Goal: Submit feedback/report problem: Submit feedback/report problem

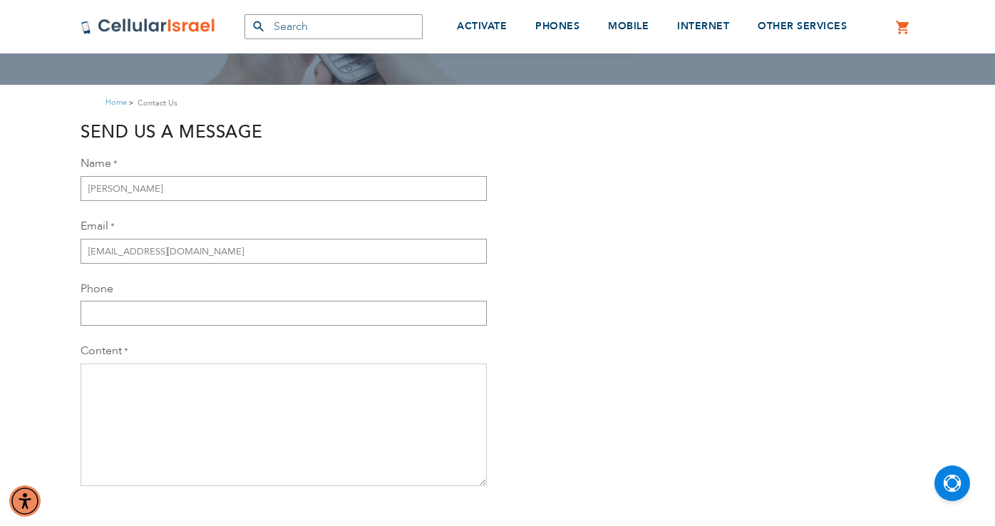
scroll to position [158, 0]
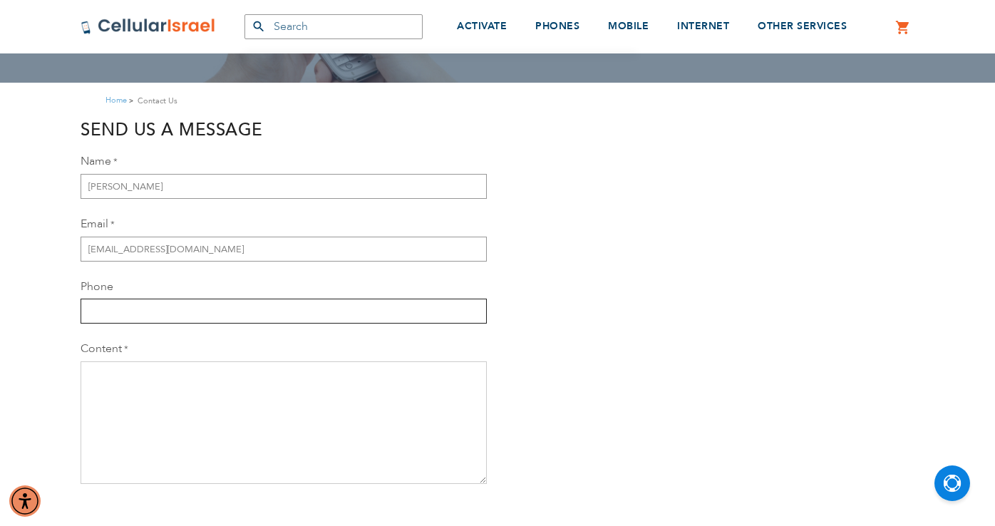
click at [140, 316] on input "Phone" at bounding box center [284, 311] width 406 height 25
type input "0507233330"
click at [134, 378] on textarea "Content" at bounding box center [284, 422] width 406 height 123
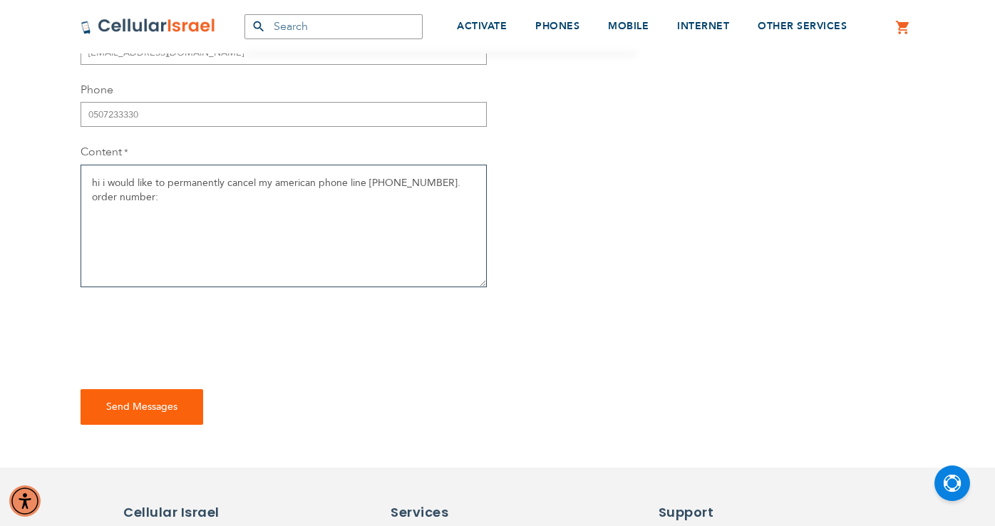
scroll to position [366, 0]
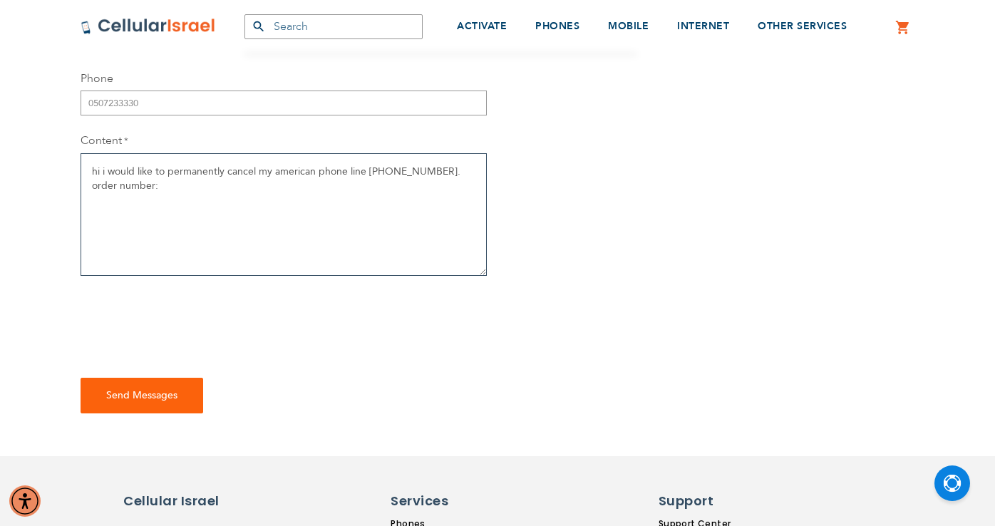
paste textarea "62000000164"
click at [248, 187] on textarea "hi i would like to permanently cancel my american phone line [PHONE_NUMBER]. or…" at bounding box center [284, 214] width 406 height 123
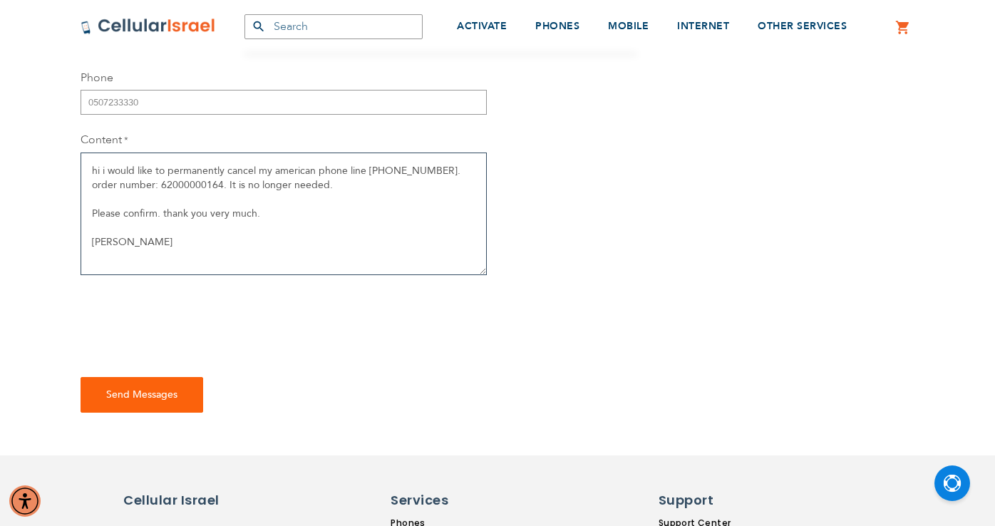
type textarea "hi i would like to permanently cancel my american phone line [PHONE_NUMBER]. or…"
checkbox input "true"
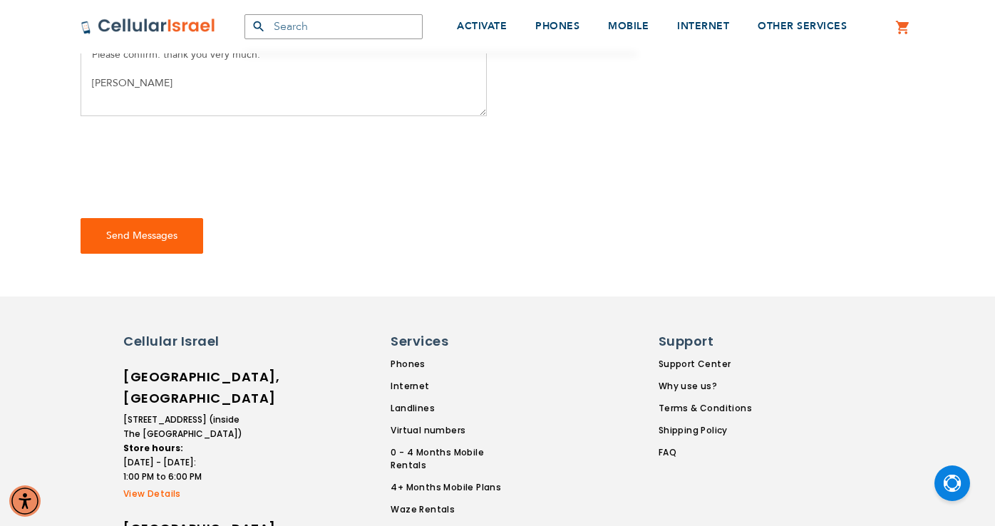
scroll to position [527, 0]
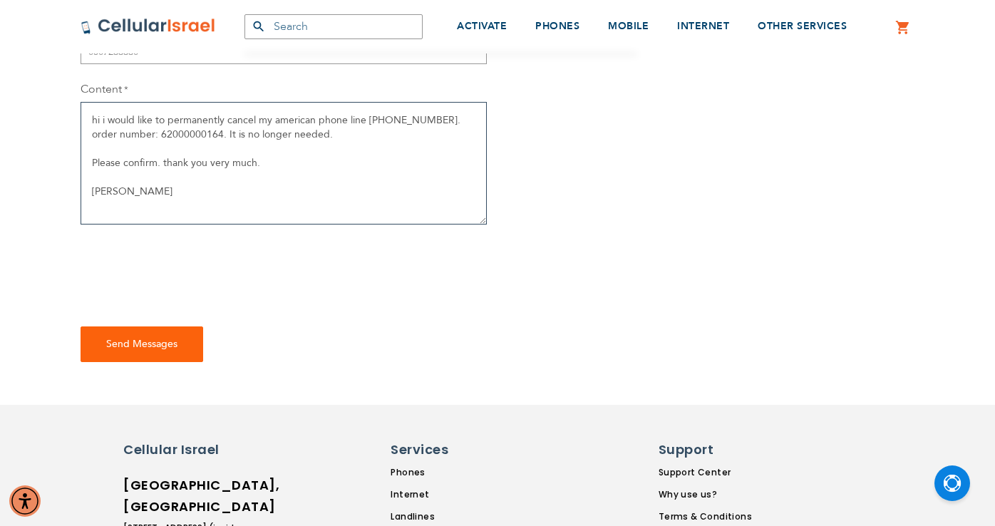
click at [186, 192] on textarea "hi i would like to permanently cancel my american phone line [PHONE_NUMBER]. or…" at bounding box center [284, 163] width 406 height 123
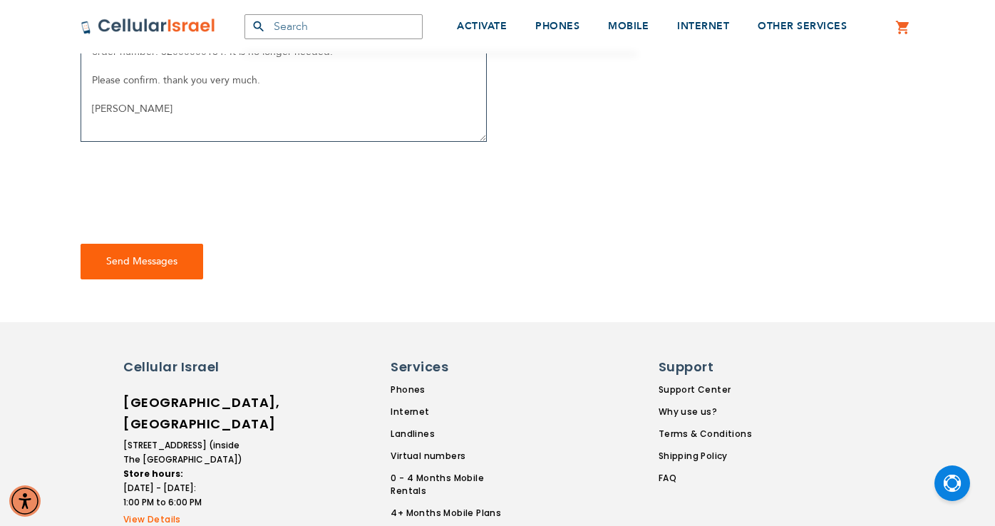
scroll to position [506, 0]
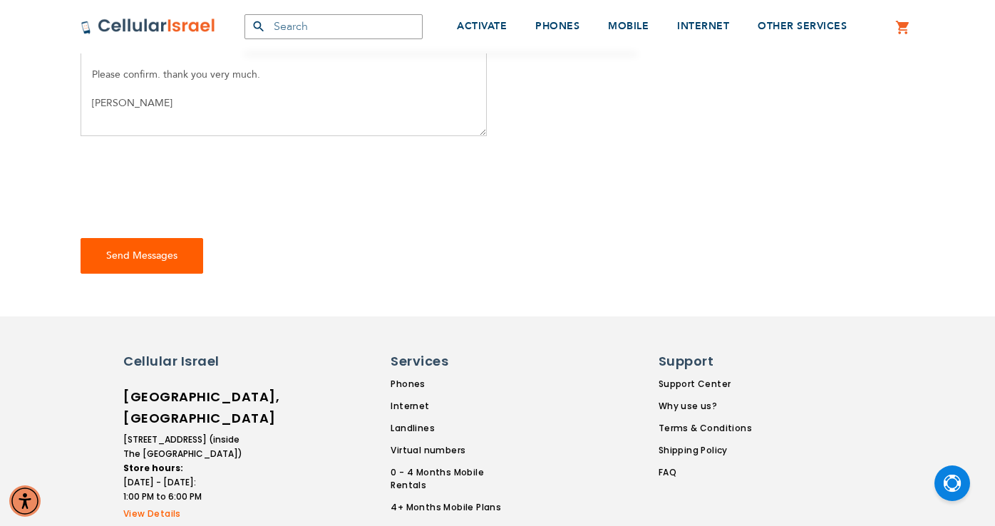
click at [142, 254] on span "Send Messages" at bounding box center [141, 256] width 71 height 14
